Goal: Task Accomplishment & Management: Manage account settings

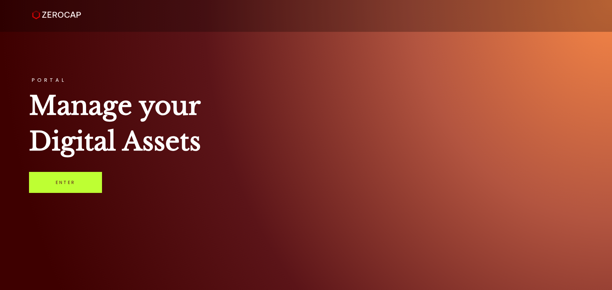
click at [83, 181] on link "Enter" at bounding box center [65, 182] width 73 height 21
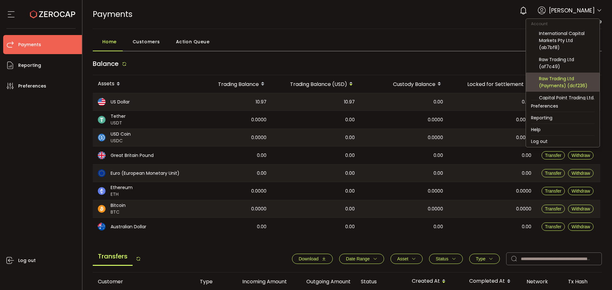
click at [570, 84] on div "Raw Trading Ltd (Payments) (dcf236)" at bounding box center [566, 82] width 55 height 14
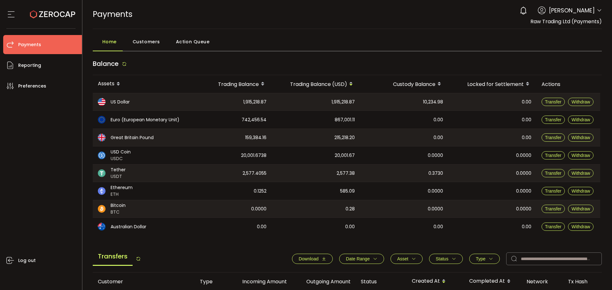
click at [600, 7] on div "0 Anna Pastusenco" at bounding box center [559, 11] width 85 height 14
click at [597, 9] on icon at bounding box center [599, 10] width 5 height 5
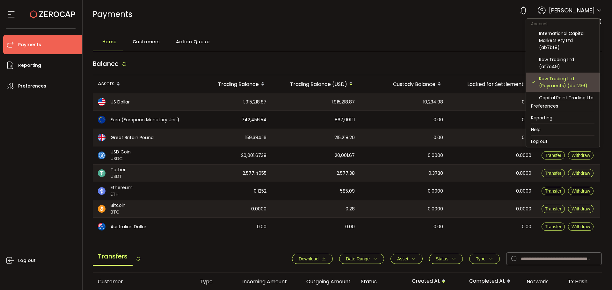
click at [555, 82] on div "Raw Trading Ltd (Payments) (dcf236)" at bounding box center [566, 82] width 55 height 14
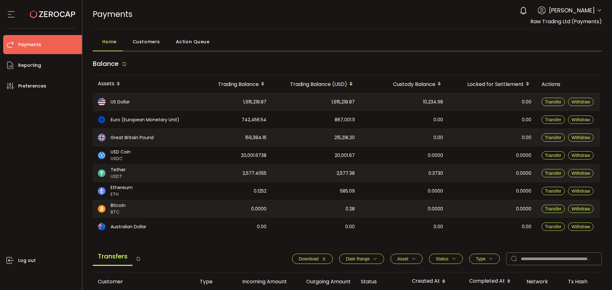
click at [592, 11] on span "Anna Pastusenco" at bounding box center [572, 10] width 46 height 9
click at [597, 11] on icon at bounding box center [599, 10] width 5 height 5
click at [598, 9] on icon at bounding box center [599, 10] width 5 height 5
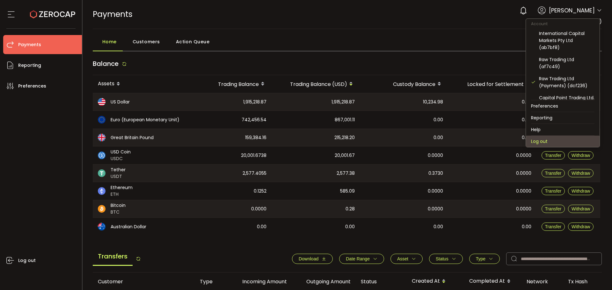
click at [544, 144] on li "Log out" at bounding box center [563, 141] width 74 height 11
